Goal: Task Accomplishment & Management: Use online tool/utility

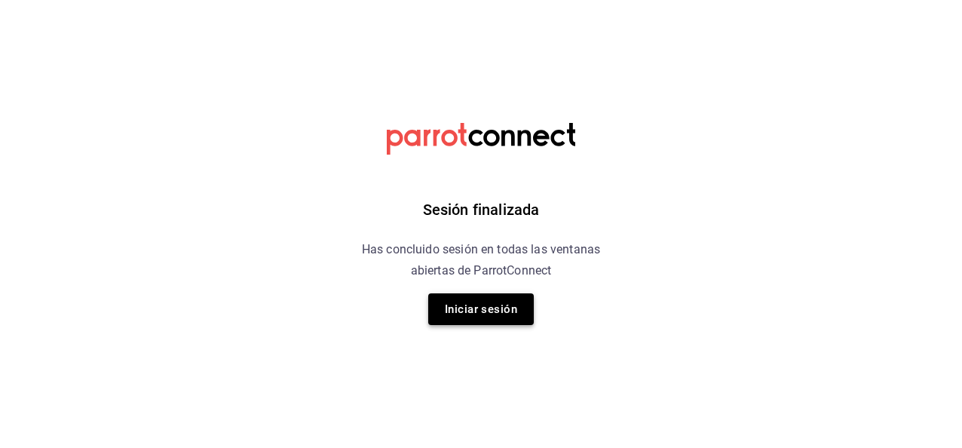
click at [496, 303] on button "Iniciar sesión" at bounding box center [481, 309] width 106 height 32
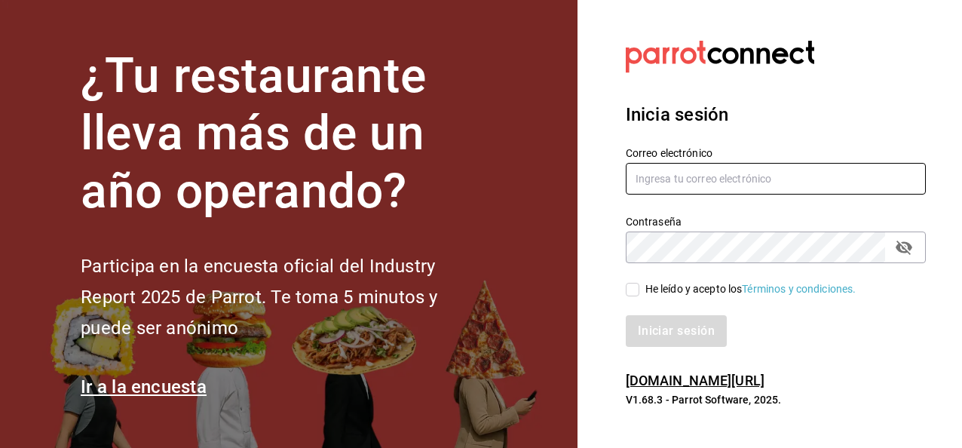
type input "asanchez@delica.mx"
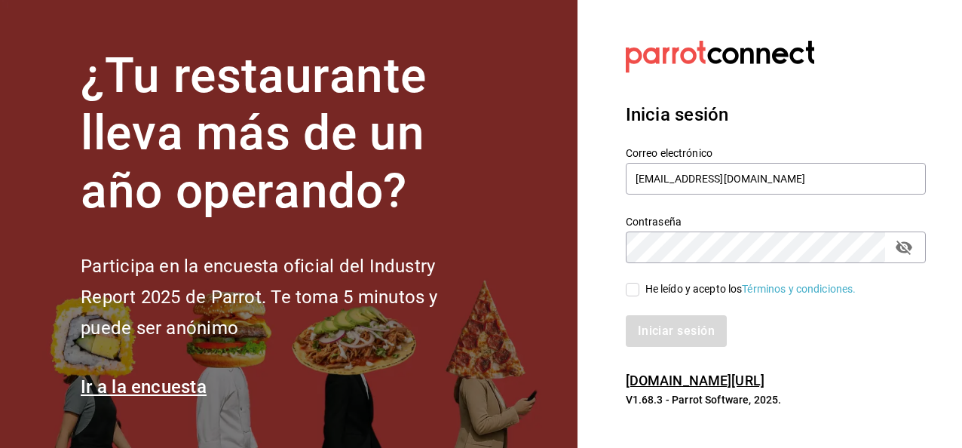
click at [631, 294] on input "He leído y acepto los Términos y condiciones." at bounding box center [633, 290] width 14 height 14
checkbox input "true"
click at [664, 344] on button "Iniciar sesión" at bounding box center [677, 331] width 103 height 32
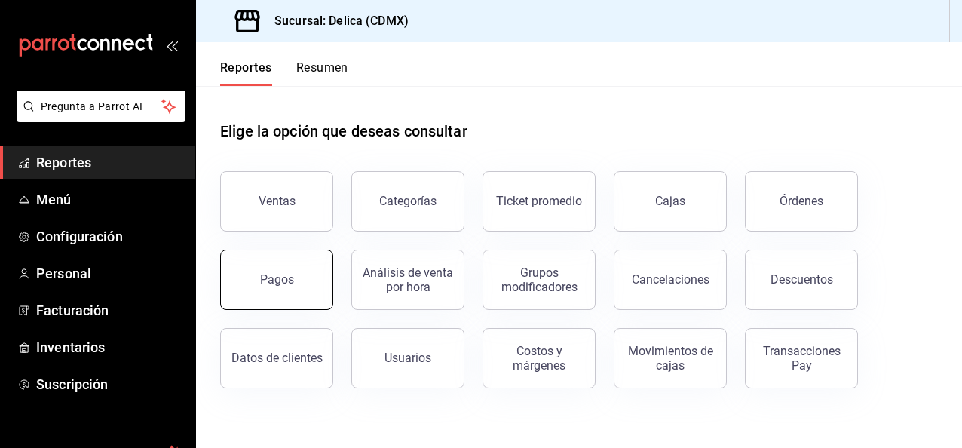
click at [231, 291] on button "Pagos" at bounding box center [276, 280] width 113 height 60
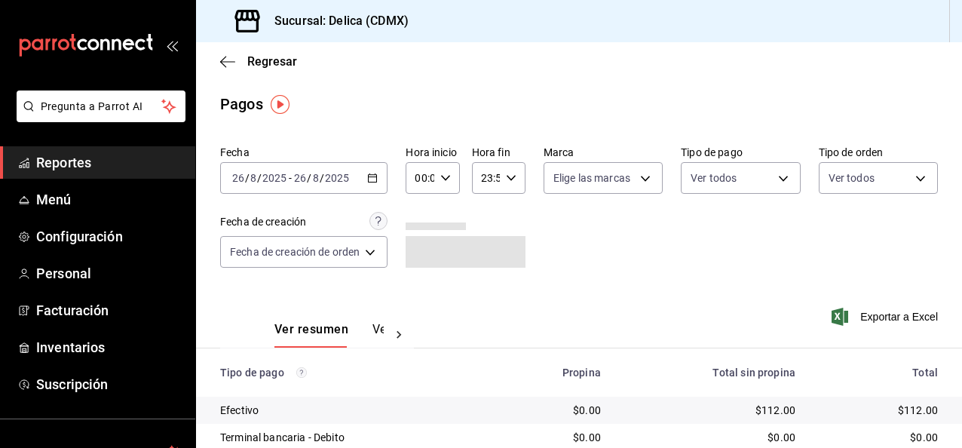
click at [411, 92] on main "Regresar Pagos Fecha [DATE] [DATE] - [DATE] [DATE] Hora inicio 00:00 Hora inici…" at bounding box center [579, 380] width 766 height 677
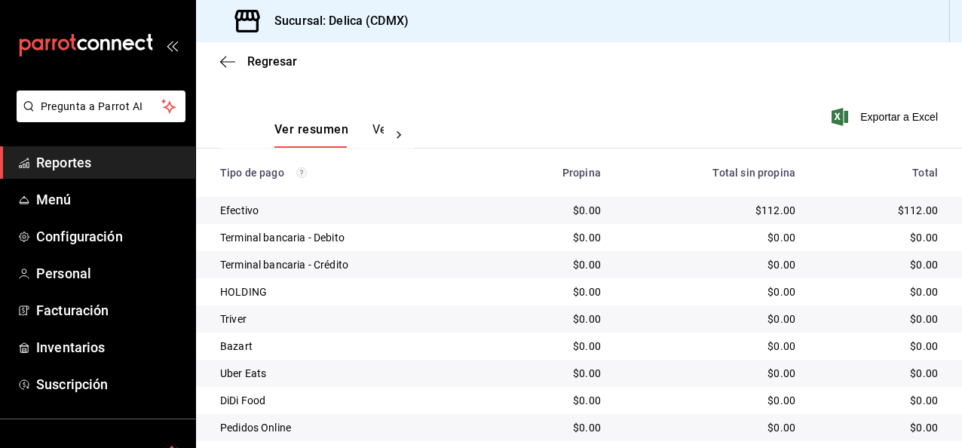
scroll to position [181, 0]
